Goal: Task Accomplishment & Management: Complete application form

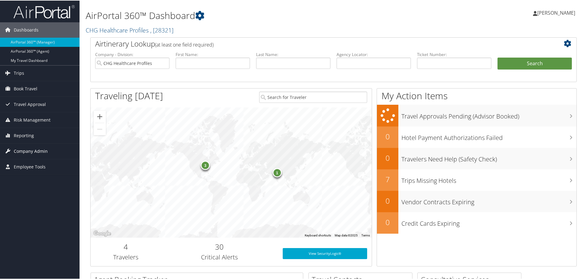
click at [22, 150] on span "Company Admin" at bounding box center [31, 150] width 34 height 15
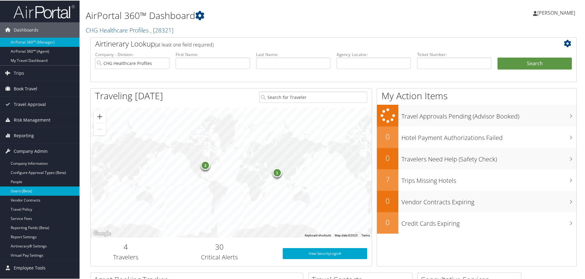
click at [28, 166] on link "Users (Beta)" at bounding box center [40, 190] width 80 height 9
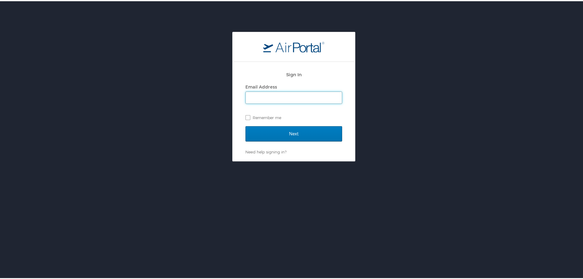
click at [252, 93] on input "Email Address" at bounding box center [294, 97] width 96 height 12
type input "Crystal.allen@chghealthcare.com"
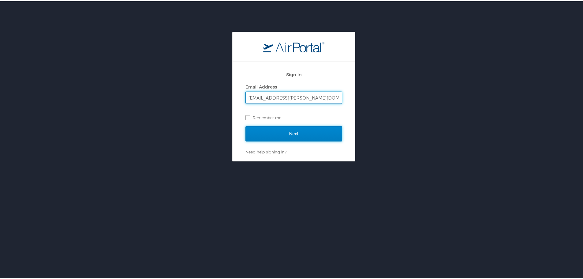
click at [279, 130] on input "Next" at bounding box center [293, 132] width 97 height 15
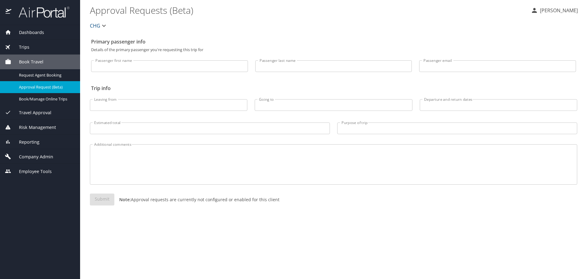
click at [35, 131] on div "Risk Management" at bounding box center [40, 127] width 80 height 15
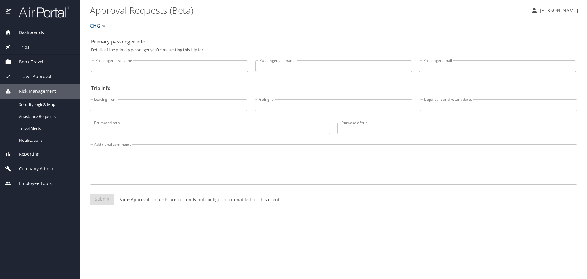
click at [34, 167] on span "Company Admin" at bounding box center [32, 168] width 42 height 7
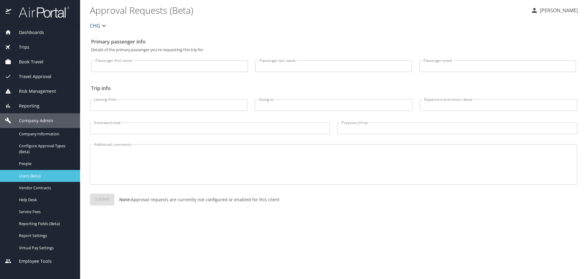
click at [35, 179] on div "Users (Beta)" at bounding box center [40, 175] width 70 height 7
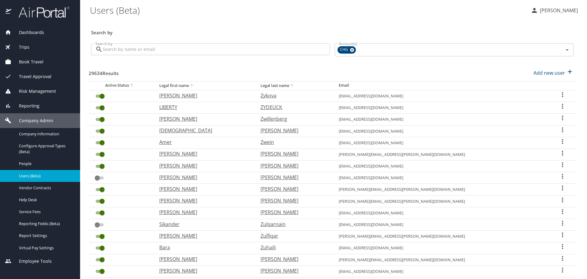
click at [143, 53] on input "Search by" at bounding box center [216, 49] width 227 height 12
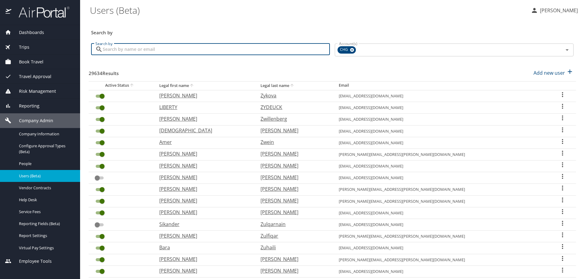
paste input "[EMAIL_ADDRESS][DOMAIN_NAME]"
type input "[EMAIL_ADDRESS][DOMAIN_NAME]"
click at [257, 63] on div "29634 Results Add new user" at bounding box center [333, 73] width 488 height 23
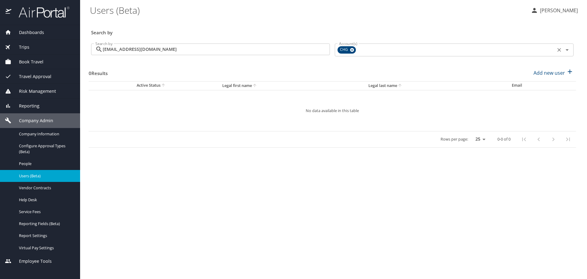
click at [350, 49] on icon at bounding box center [352, 50] width 5 height 7
click at [372, 51] on input "Account(s)" at bounding box center [445, 49] width 217 height 8
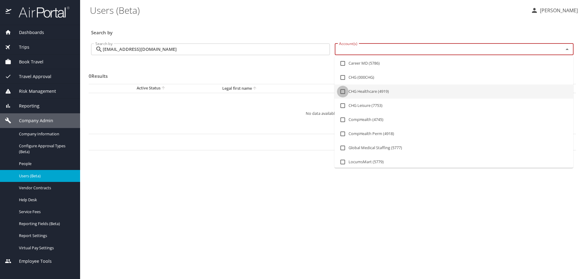
click at [341, 90] on input "checkbox" at bounding box center [343, 92] width 12 height 12
checkbox input "true"
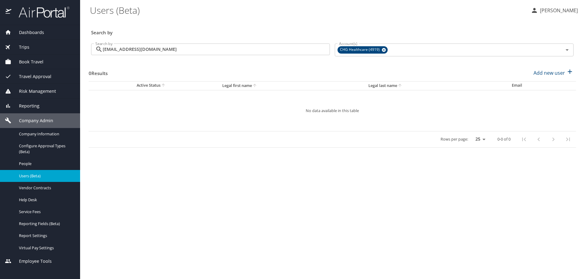
click at [310, 63] on div "0 Results Add new user" at bounding box center [333, 73] width 488 height 23
click at [563, 69] on p "Add new user" at bounding box center [550, 72] width 32 height 7
select select "US"
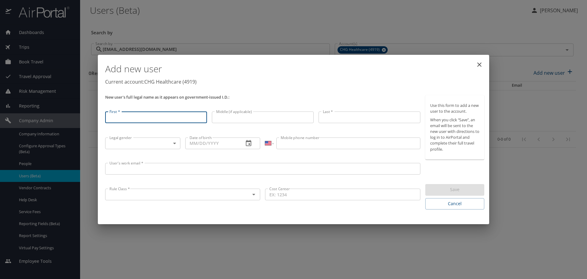
click at [155, 173] on input "User's work email *" at bounding box center [262, 169] width 315 height 12
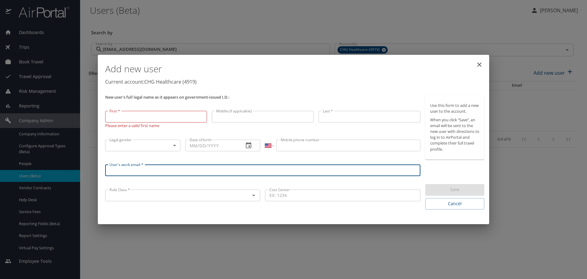
paste input "[EMAIL_ADDRESS][DOMAIN_NAME]"
type input "[EMAIL_ADDRESS][DOMAIN_NAME]"
click at [146, 117] on input "First *" at bounding box center [156, 117] width 102 height 12
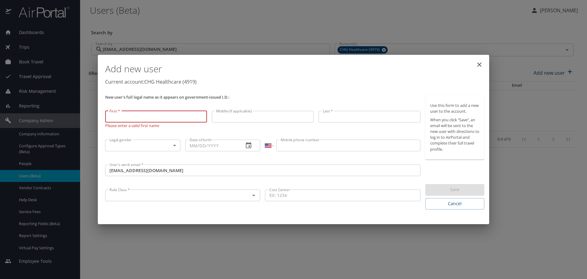
paste input "[PERSON_NAME]"
type input "[PERSON_NAME]"
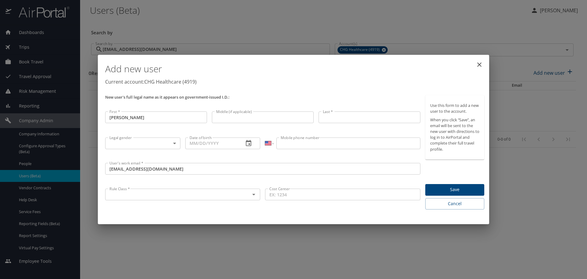
click at [340, 118] on input "Last *" at bounding box center [370, 117] width 102 height 12
paste input "[PERSON_NAME]"
type input "[PERSON_NAME]"
click at [300, 144] on input "Mobile phone number" at bounding box center [349, 143] width 144 height 12
type input "[PHONE_NUMBER]"
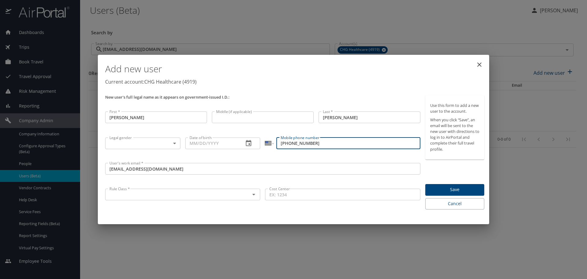
click at [158, 145] on body "Dashboards AirPortal 360™ Manager My Travel Dashboard Trips Airtinerary® Lookup…" at bounding box center [293, 139] width 587 height 279
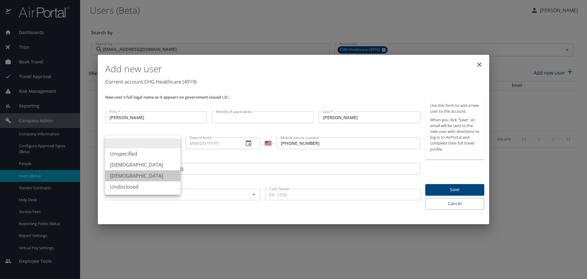
drag, startPoint x: 127, startPoint y: 173, endPoint x: 183, endPoint y: 154, distance: 58.9
click at [128, 173] on li "[DEMOGRAPHIC_DATA]" at bounding box center [142, 175] width 75 height 11
type input "[DEMOGRAPHIC_DATA]"
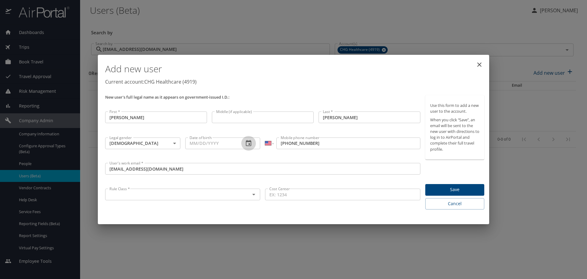
click at [244, 142] on button "button" at bounding box center [248, 143] width 15 height 15
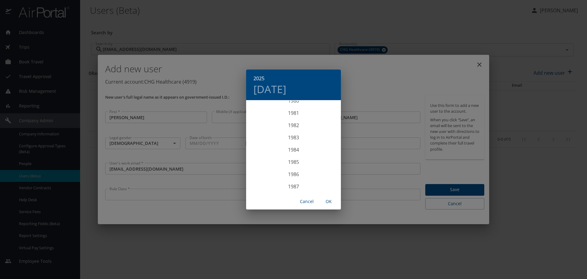
scroll to position [1016, 0]
click at [291, 156] on div "1986" at bounding box center [293, 156] width 95 height 12
click at [259, 158] on div "[DATE]" at bounding box center [262, 158] width 32 height 23
click at [319, 155] on p "18" at bounding box center [318, 155] width 4 height 4
click at [331, 202] on span "OK" at bounding box center [329, 202] width 15 height 8
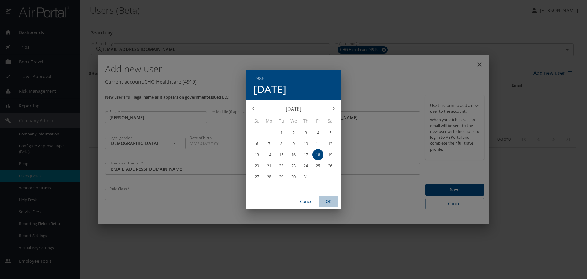
type input "[DATE]"
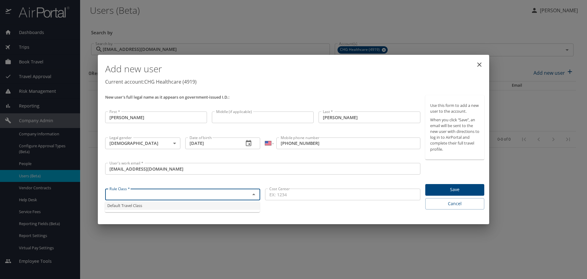
click at [209, 192] on input "text" at bounding box center [173, 194] width 133 height 8
click at [201, 203] on li "Default Travel Class" at bounding box center [182, 205] width 155 height 8
type input "Default Travel Class"
click at [192, 176] on p at bounding box center [262, 175] width 315 height 2
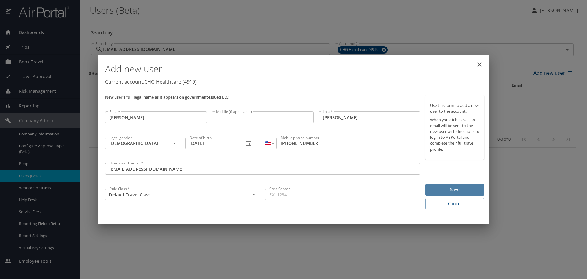
click at [442, 187] on span "Save" at bounding box center [455, 190] width 49 height 8
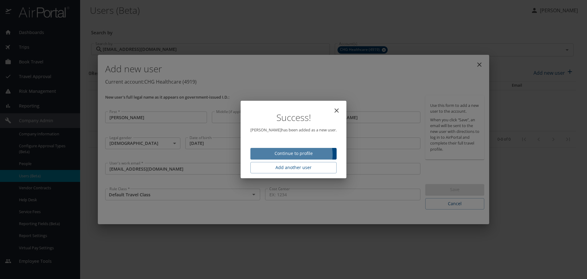
click at [294, 154] on span "Continue to profile" at bounding box center [293, 154] width 76 height 8
select select "US"
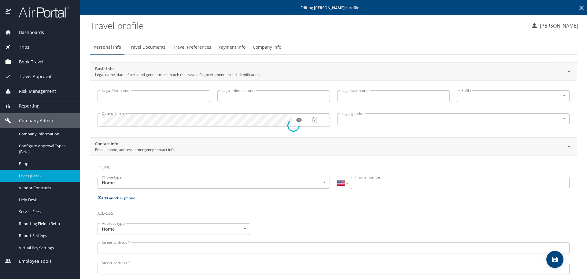
type input "[PERSON_NAME]"
type input "[DEMOGRAPHIC_DATA]"
select select "US"
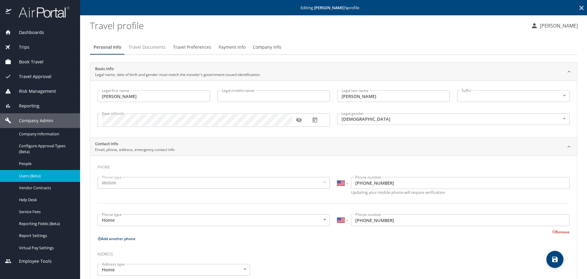
click at [160, 47] on span "Travel Documents" at bounding box center [147, 47] width 37 height 8
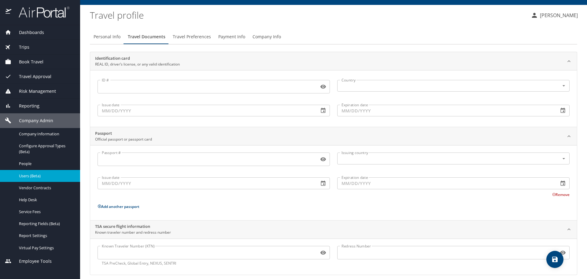
scroll to position [16, 0]
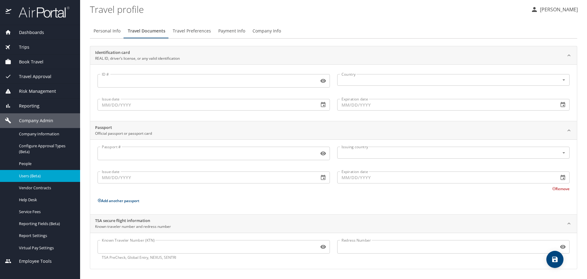
click at [122, 247] on input "Known Traveler Number (KTN)" at bounding box center [207, 247] width 219 height 12
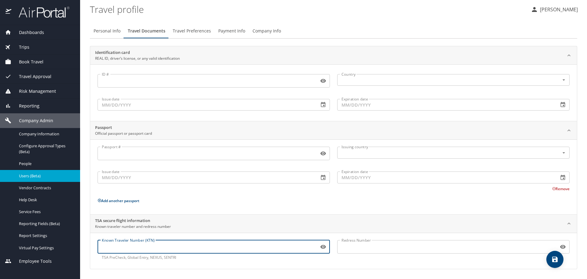
paste input "158273815"
type input "158273815"
click at [556, 256] on icon "save" at bounding box center [556, 259] width 6 height 6
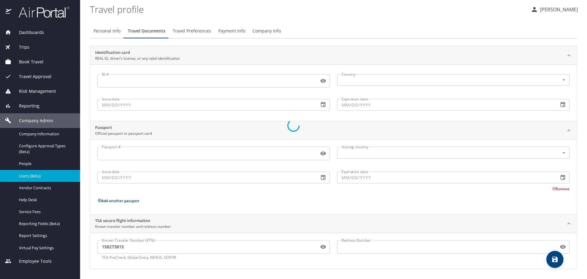
click at [197, 31] on div at bounding box center [293, 125] width 587 height 307
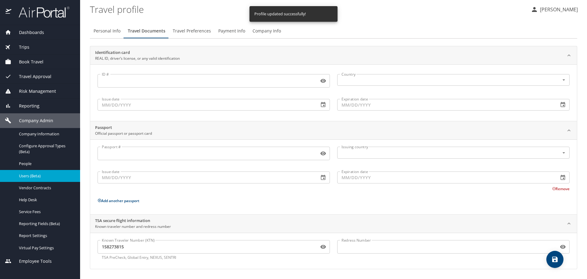
click at [197, 31] on span "Travel Preferences" at bounding box center [192, 31] width 38 height 8
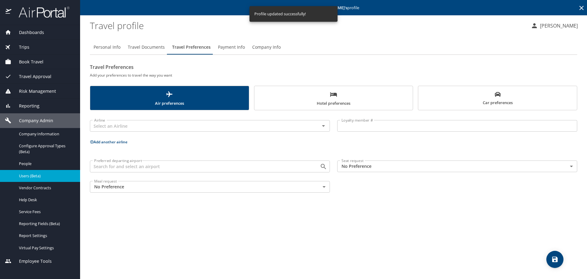
scroll to position [0, 0]
click at [92, 142] on icon at bounding box center [91, 141] width 3 height 3
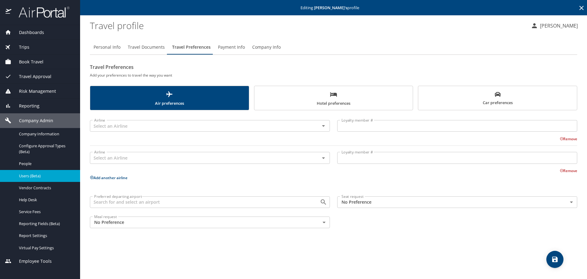
click at [91, 177] on icon at bounding box center [92, 177] width 4 height 4
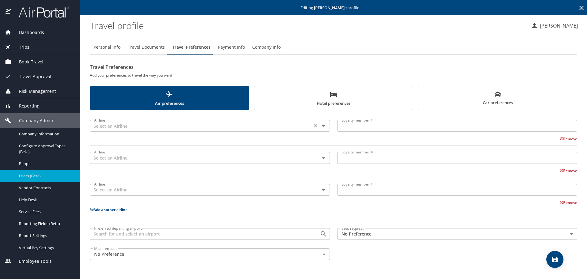
click at [132, 129] on input "text" at bounding box center [201, 126] width 218 height 8
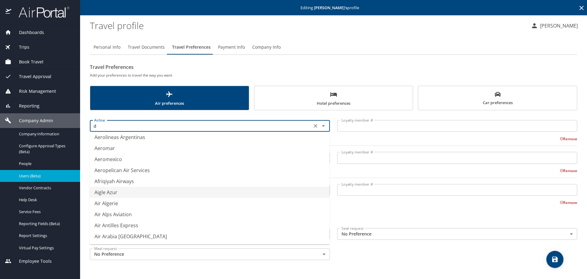
scroll to position [4, 0]
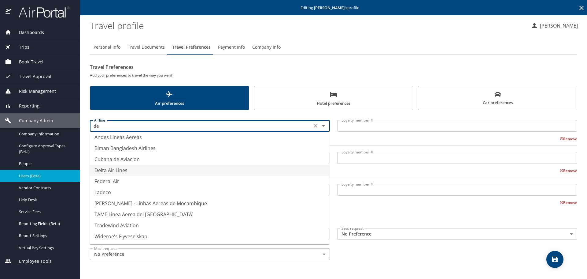
click at [111, 171] on li "Delta Air Lines" at bounding box center [210, 170] width 240 height 11
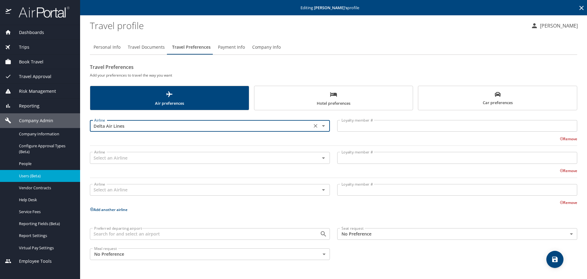
type input "Delta Air Lines"
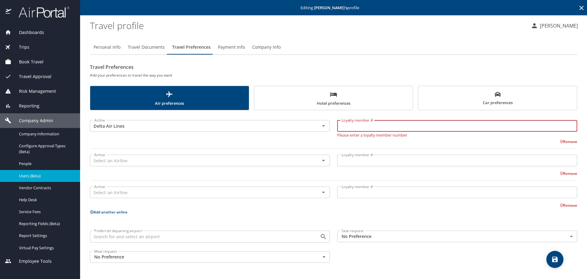
click at [366, 125] on input "Loyalty member #" at bounding box center [457, 126] width 240 height 12
paste input "9634635834"
type input "9634635834"
click at [112, 161] on input "text" at bounding box center [201, 160] width 218 height 8
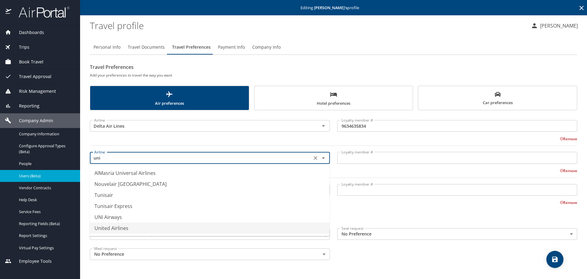
click at [125, 227] on li "United Airlines" at bounding box center [210, 227] width 240 height 11
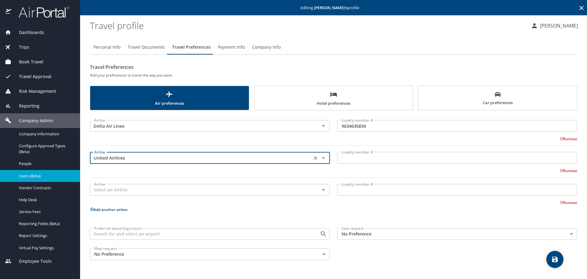
type input "United Airlines"
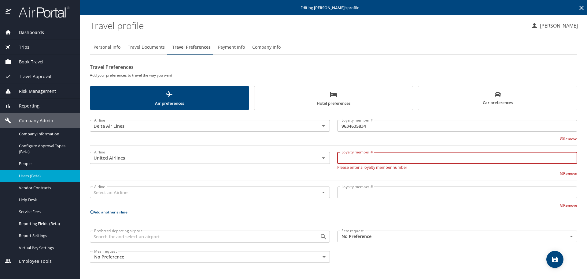
click at [378, 155] on input "Loyalty member #" at bounding box center [457, 158] width 240 height 12
click at [381, 156] on input "Loyalty member #" at bounding box center [457, 158] width 240 height 12
paste input "ER090391"
type input "ER090391"
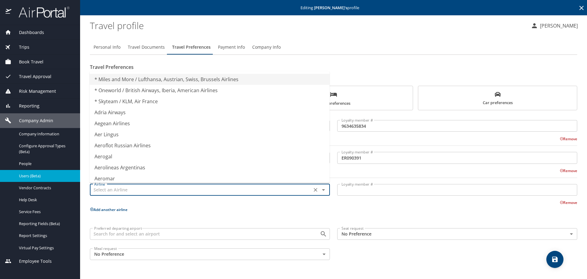
click at [117, 193] on input "text" at bounding box center [201, 190] width 218 height 8
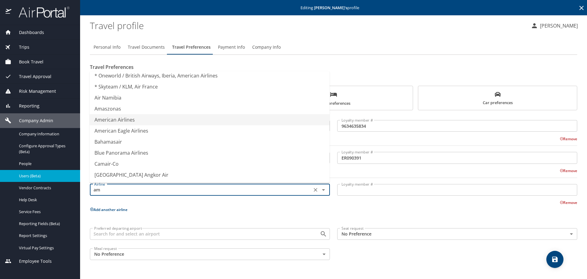
click at [119, 120] on li "American Airlines" at bounding box center [210, 119] width 240 height 11
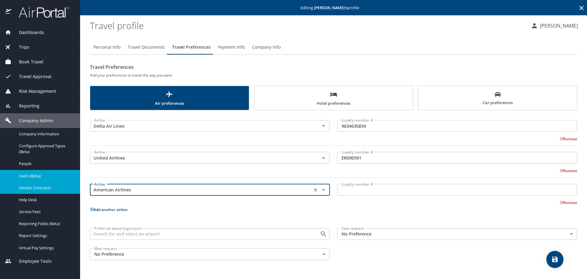
type input "American Airlines"
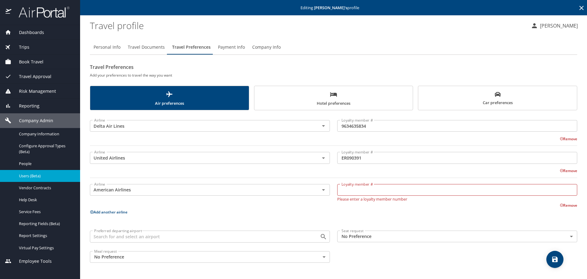
click at [357, 190] on input "Loyalty member #" at bounding box center [457, 190] width 240 height 12
paste input "X5785V4"
type input "X5785V4"
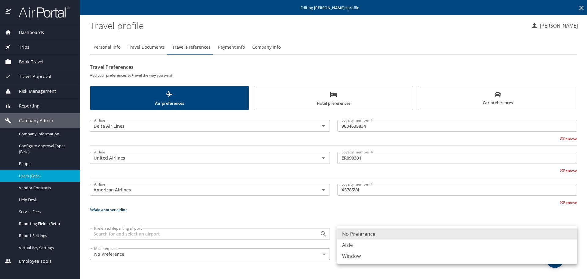
click at [378, 233] on body "Dashboards AirPortal 360™ Manager My Travel Dashboard Trips Airtinerary® Lookup…" at bounding box center [293, 139] width 587 height 279
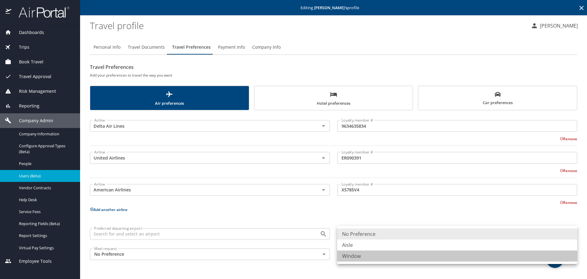
click at [361, 257] on li "Window" at bounding box center [457, 255] width 240 height 11
type input "Window"
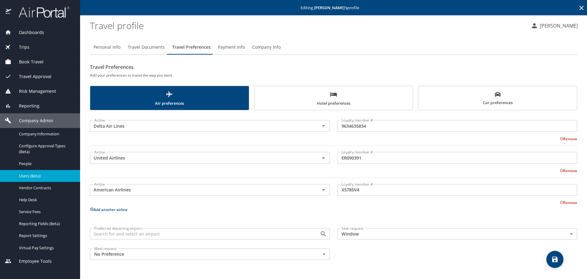
click at [361, 256] on div "Preferred departing airport Preferred departing airport Seat request Window Win…" at bounding box center [333, 243] width 495 height 39
click at [556, 255] on button "save" at bounding box center [555, 259] width 17 height 17
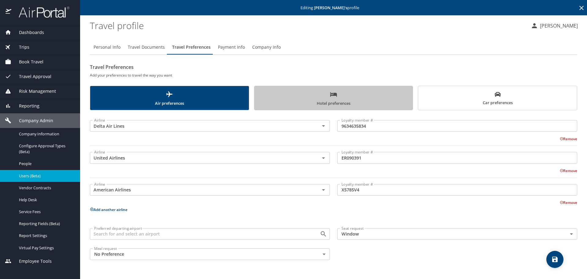
click at [372, 97] on span "Hotel preferences" at bounding box center [333, 99] width 151 height 16
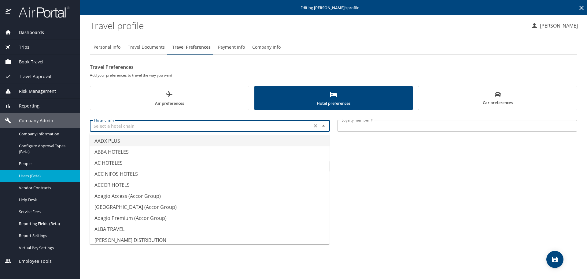
click at [136, 128] on input "text" at bounding box center [201, 126] width 218 height 8
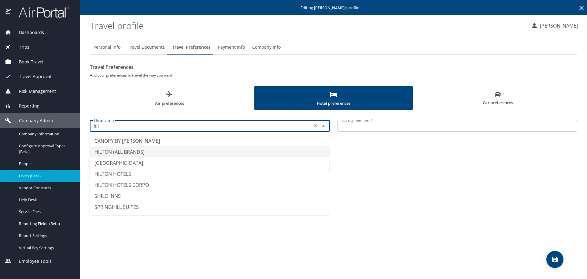
click at [123, 152] on li "HILTON (ALL BRANDS)" at bounding box center [210, 151] width 240 height 11
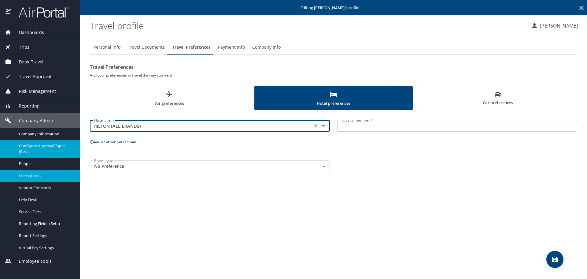
type input "HILTON (ALL BRANDS)"
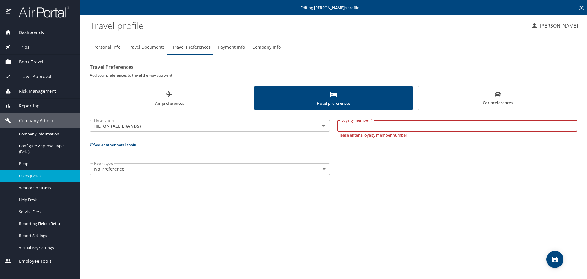
click at [354, 126] on input "Loyalty member #" at bounding box center [457, 126] width 240 height 12
paste input "2400477135"
type input "2400477135"
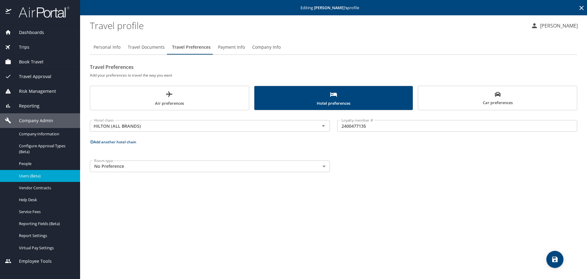
click at [125, 144] on button "Add another hotel chain" at bounding box center [113, 141] width 47 height 5
click at [124, 166] on input "text" at bounding box center [201, 165] width 218 height 8
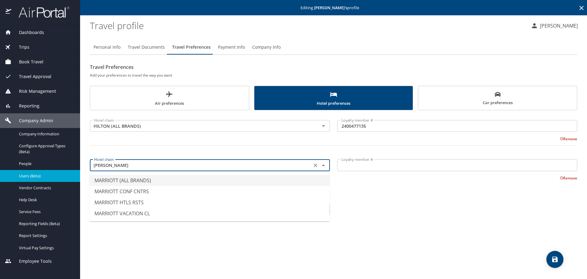
click at [126, 179] on li "MARRIOTT (ALL BRANDS)" at bounding box center [210, 180] width 240 height 11
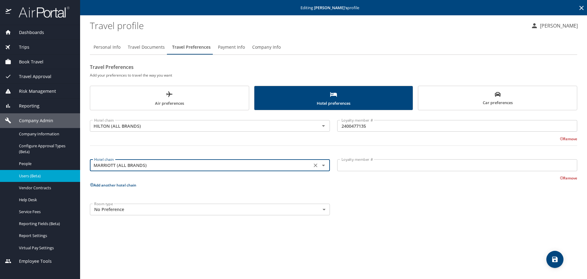
type input "MARRIOTT (ALL BRANDS)"
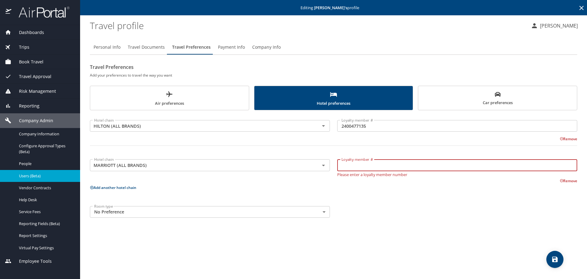
click at [356, 165] on input "Loyalty member #" at bounding box center [457, 165] width 240 height 12
paste input "134551568"
type input "134551568"
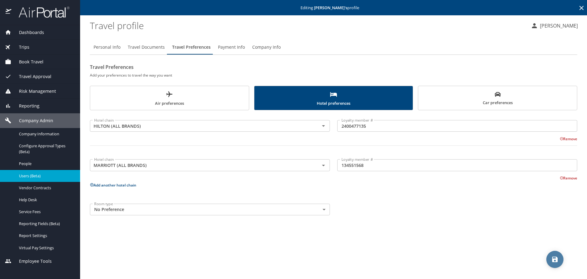
click at [553, 257] on icon "save" at bounding box center [555, 258] width 7 height 7
